Goal: Task Accomplishment & Management: Manage account settings

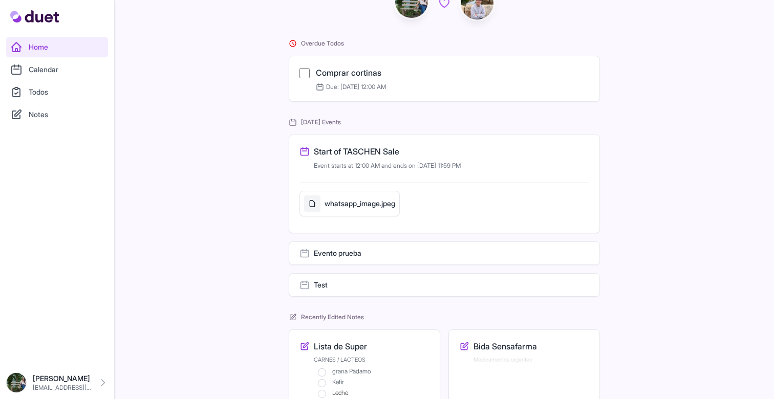
scroll to position [135, 0]
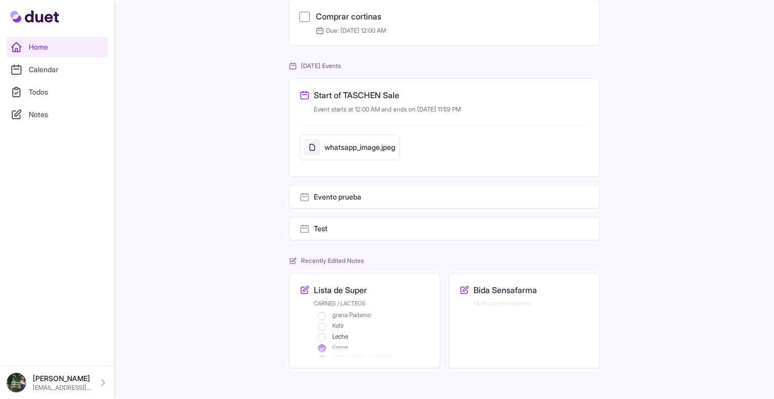
click at [337, 198] on h3 "Evento prueba" at bounding box center [338, 197] width 48 height 10
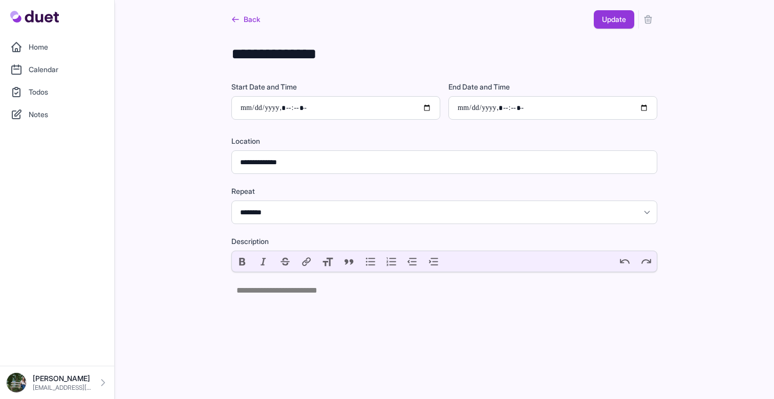
click at [654, 21] on button "submit" at bounding box center [648, 19] width 18 height 18
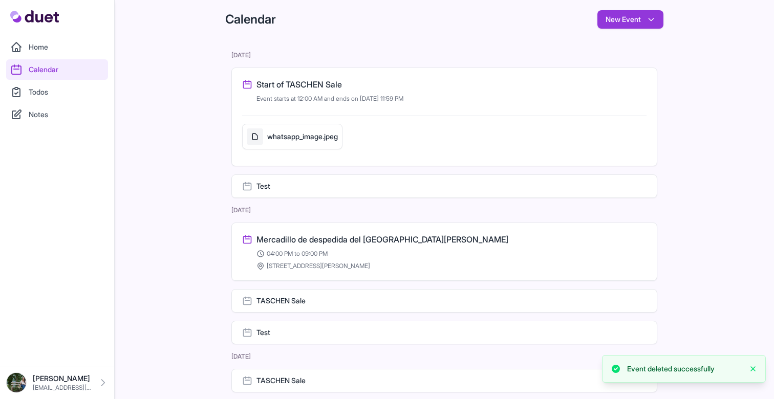
click at [348, 333] on div "Test" at bounding box center [444, 333] width 404 height 10
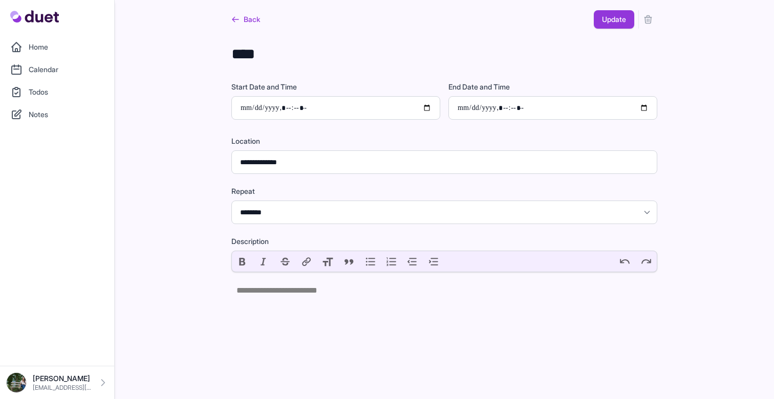
click at [647, 17] on icon "submit" at bounding box center [648, 20] width 7 height 8
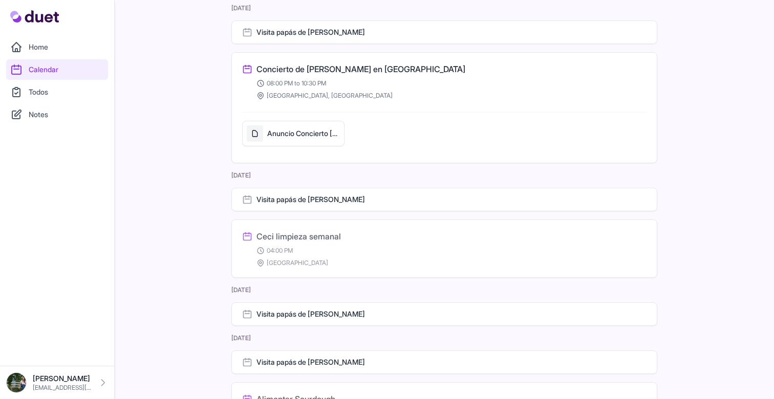
scroll to position [3713, 0]
click at [68, 39] on link "Home" at bounding box center [57, 47] width 102 height 20
